Goal: Information Seeking & Learning: Learn about a topic

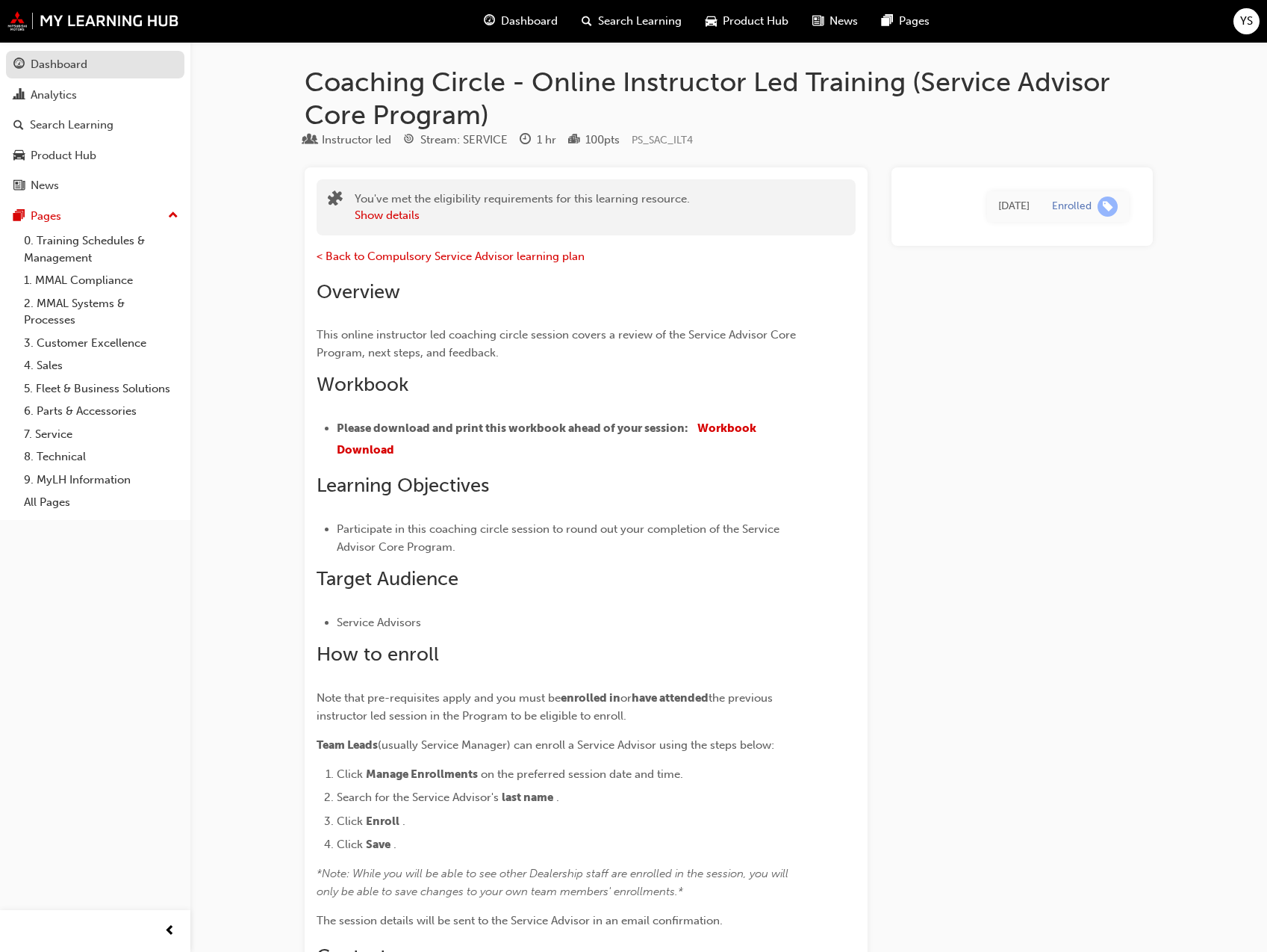
click at [72, 73] on div "Dashboard" at bounding box center [95, 64] width 163 height 18
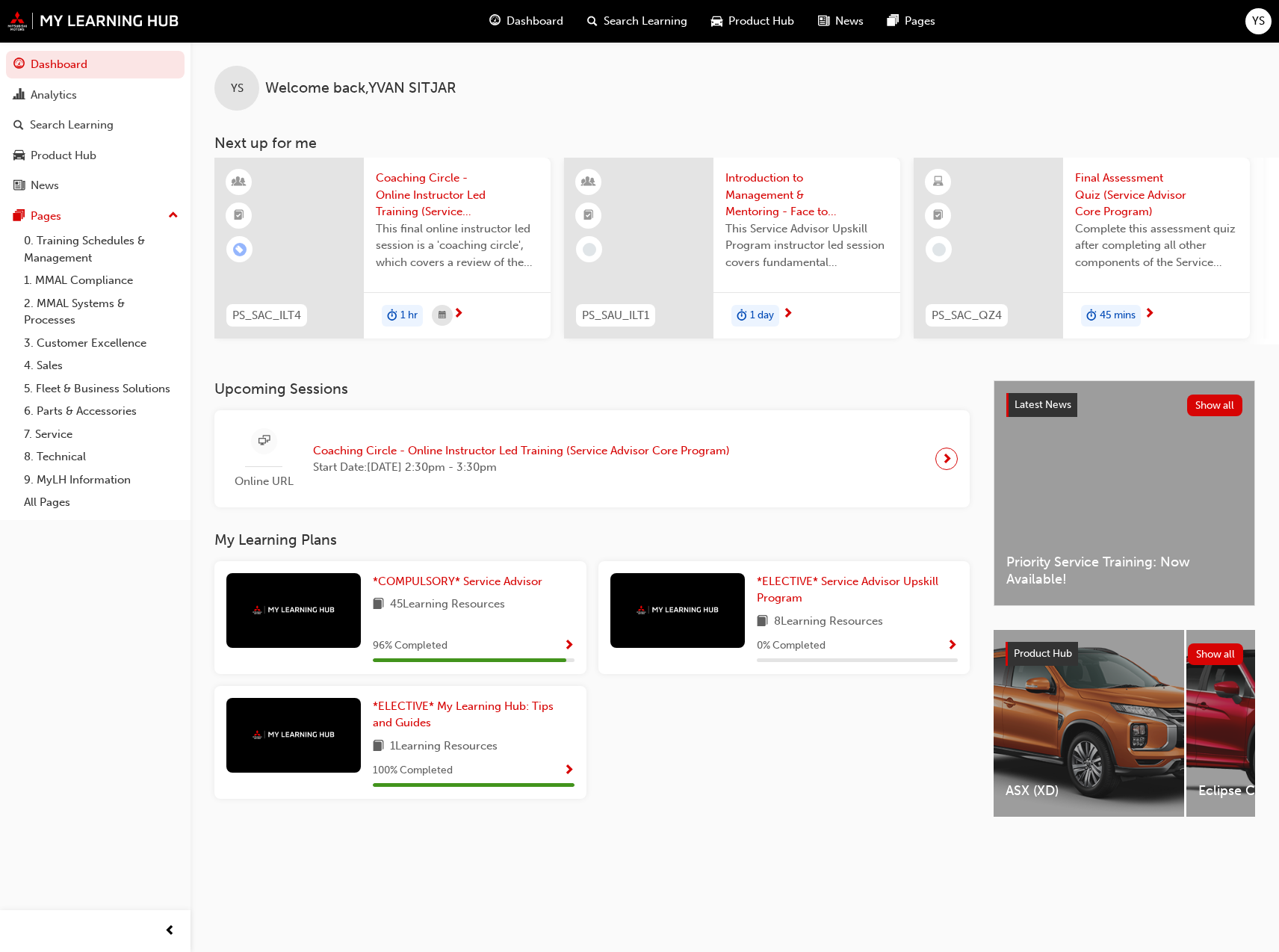
click at [566, 653] on span "Show Progress" at bounding box center [568, 645] width 11 height 13
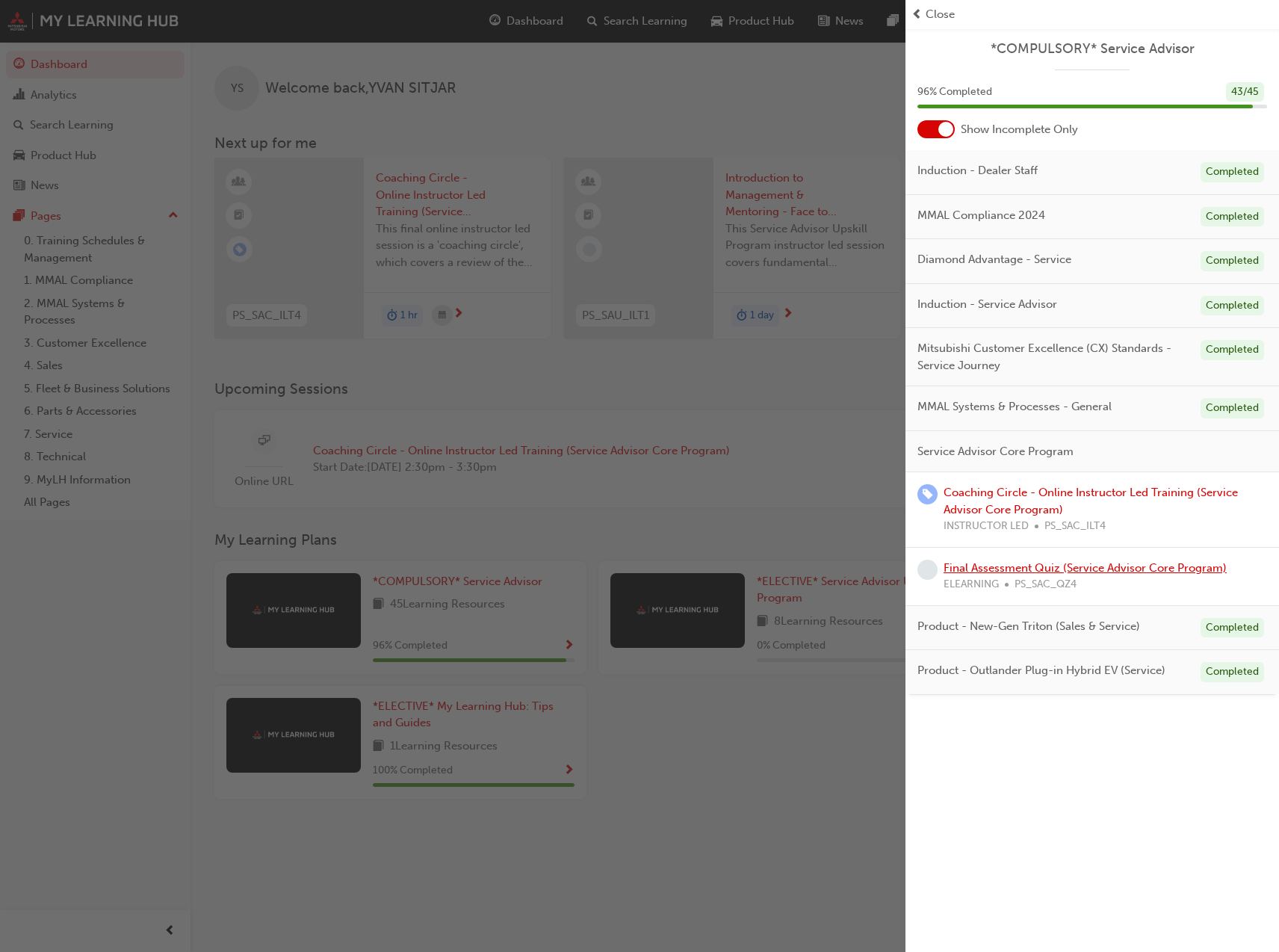
click at [1110, 573] on link "Final Assessment Quiz (Service Advisor Core Program)" at bounding box center [1085, 567] width 283 height 13
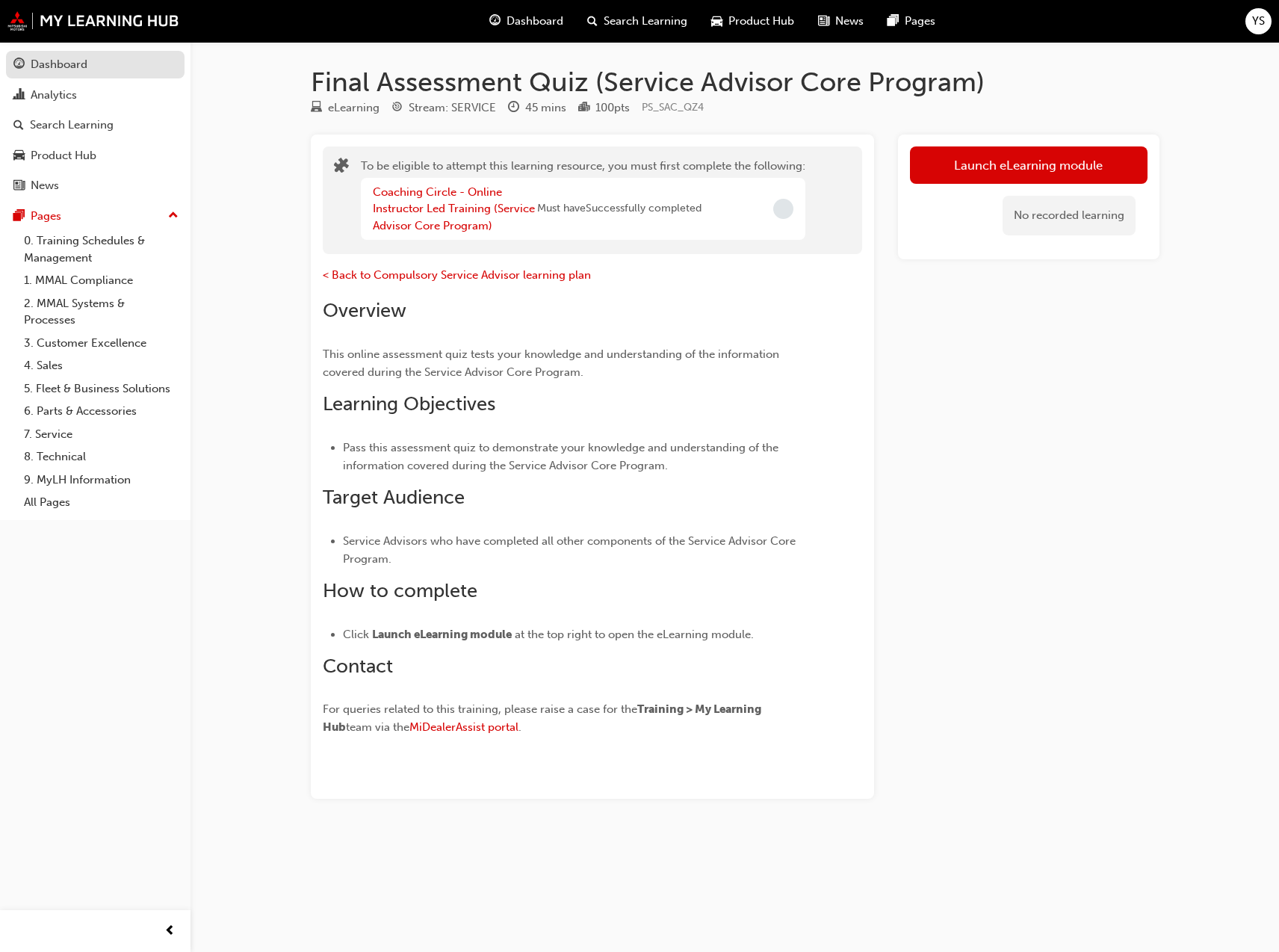
click at [121, 51] on link "Dashboard" at bounding box center [96, 64] width 179 height 28
